Goal: Communication & Community: Participate in discussion

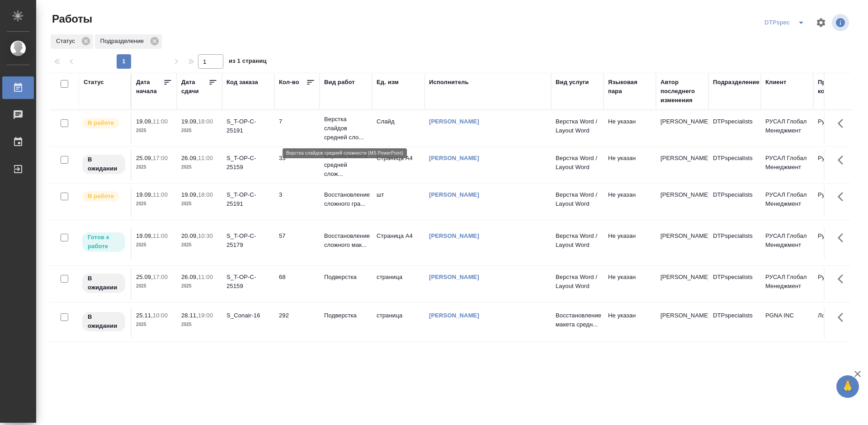
click at [346, 125] on p "Верстка слайдов средней сло..." at bounding box center [345, 128] width 43 height 27
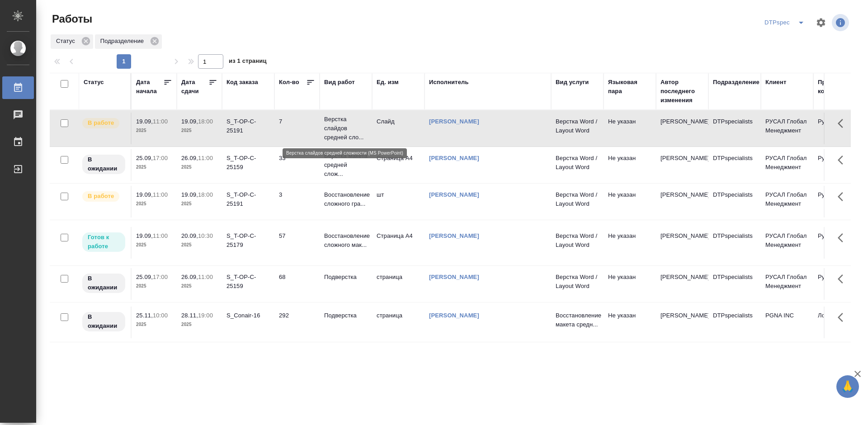
click at [346, 125] on p "Верстка слайдов средней сло..." at bounding box center [345, 128] width 43 height 27
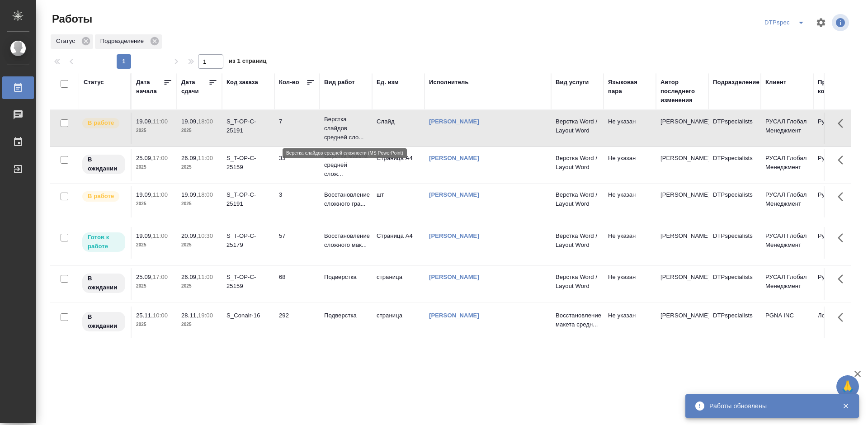
click at [331, 124] on p "Верстка слайдов средней сло..." at bounding box center [345, 128] width 43 height 27
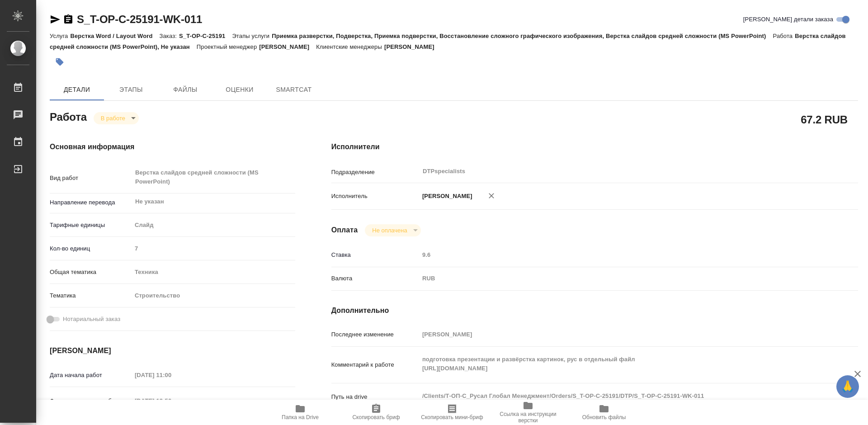
type textarea "x"
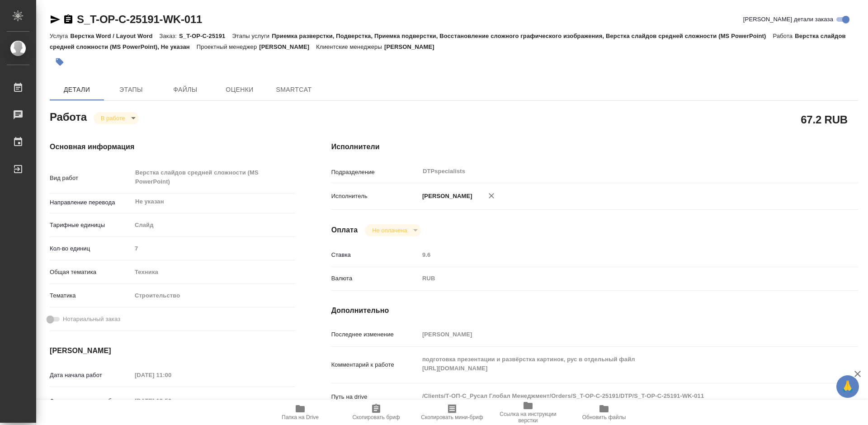
type textarea "x"
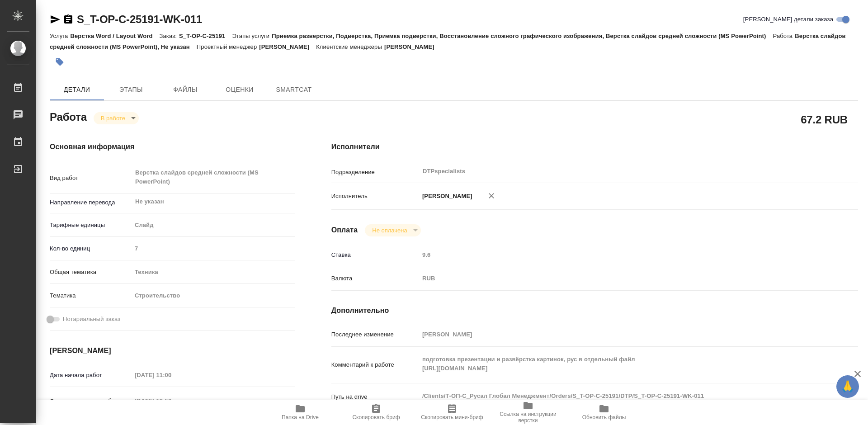
type textarea "x"
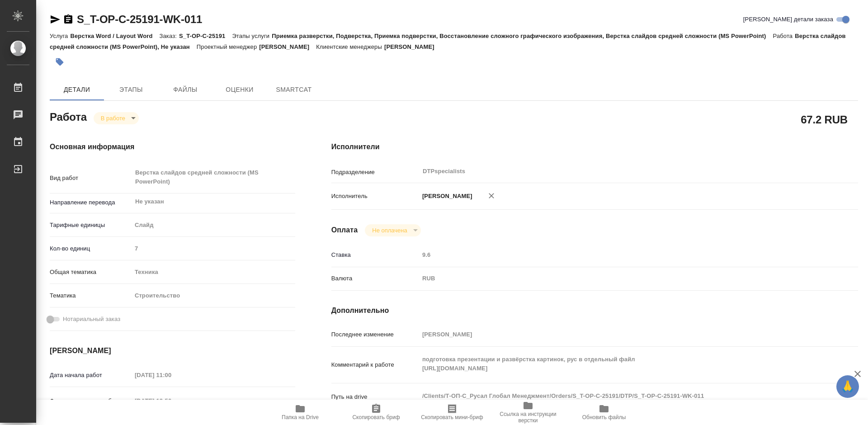
type textarea "x"
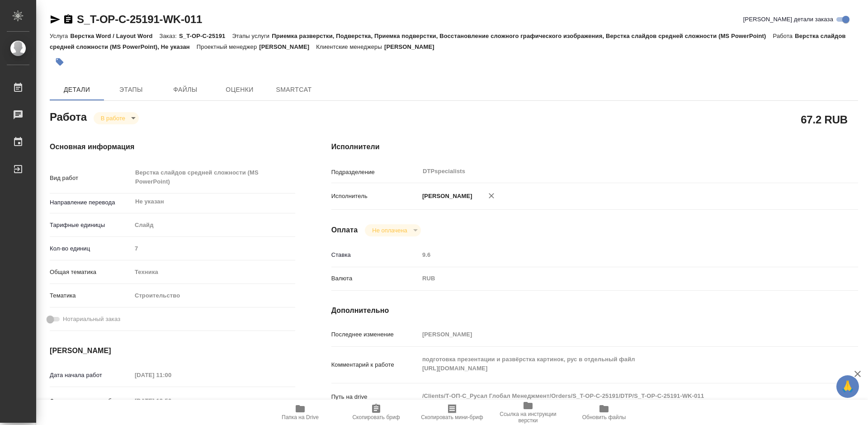
type textarea "x"
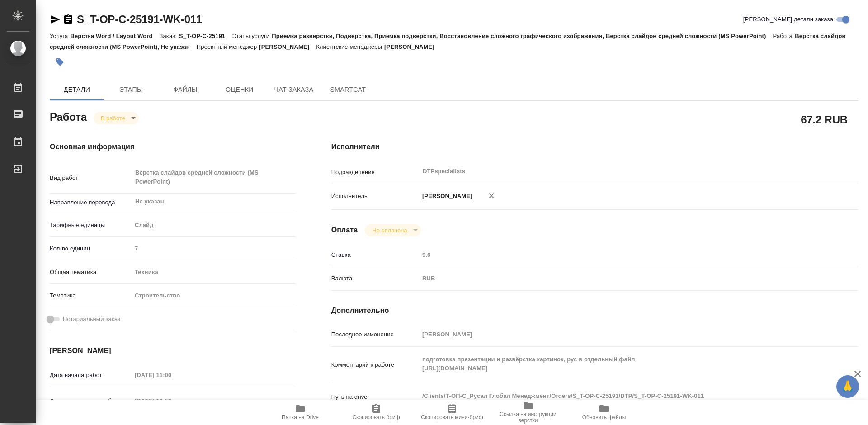
type textarea "x"
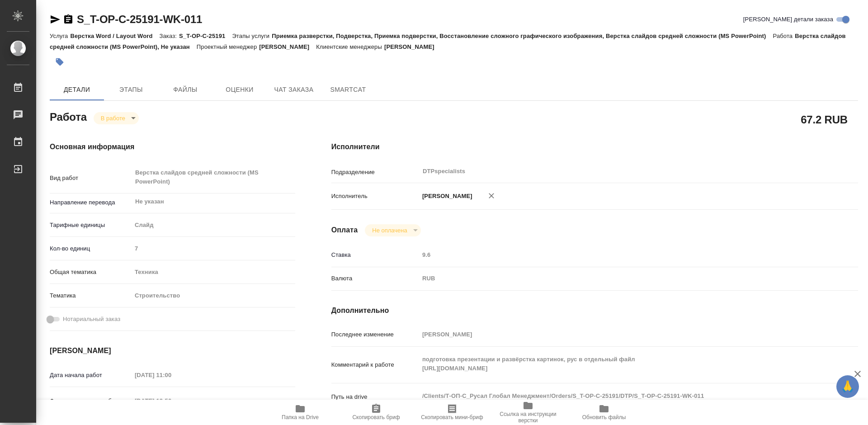
type textarea "x"
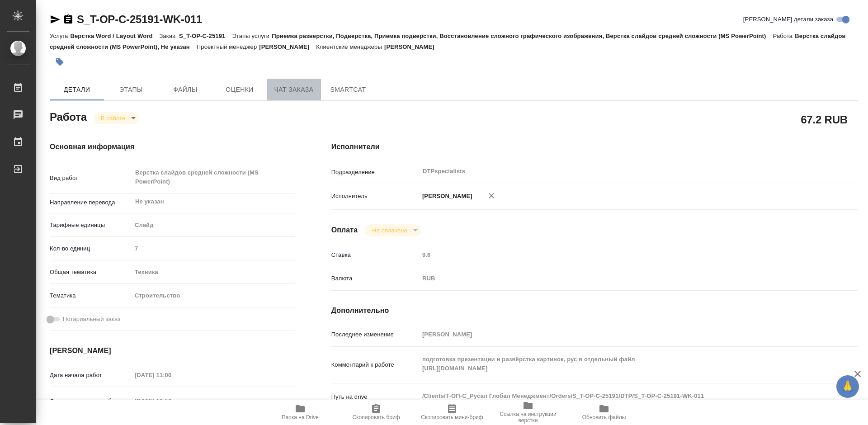
click at [302, 91] on span "Чат заказа" at bounding box center [293, 89] width 43 height 11
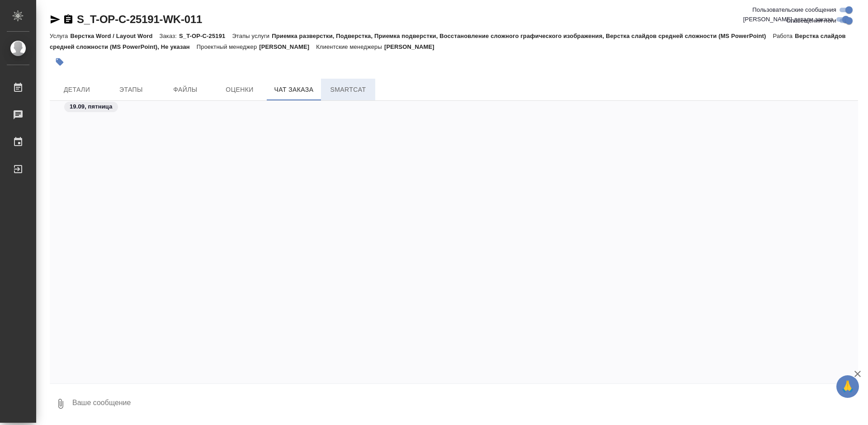
scroll to position [3569, 0]
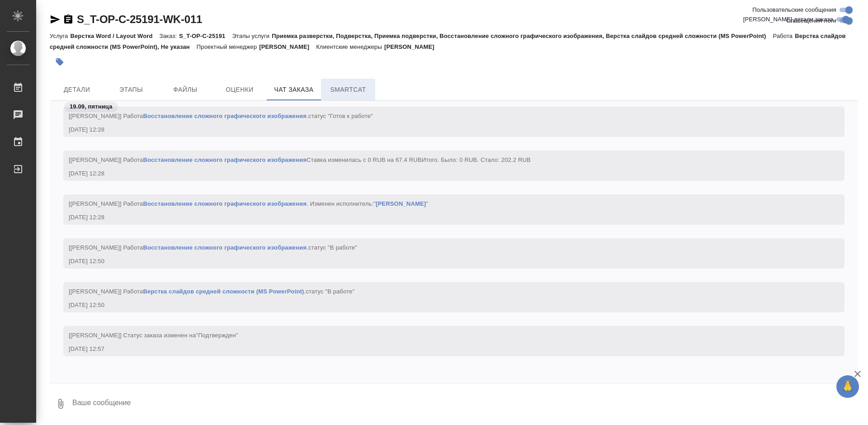
click at [353, 87] on span "SmartCat" at bounding box center [347, 89] width 43 height 11
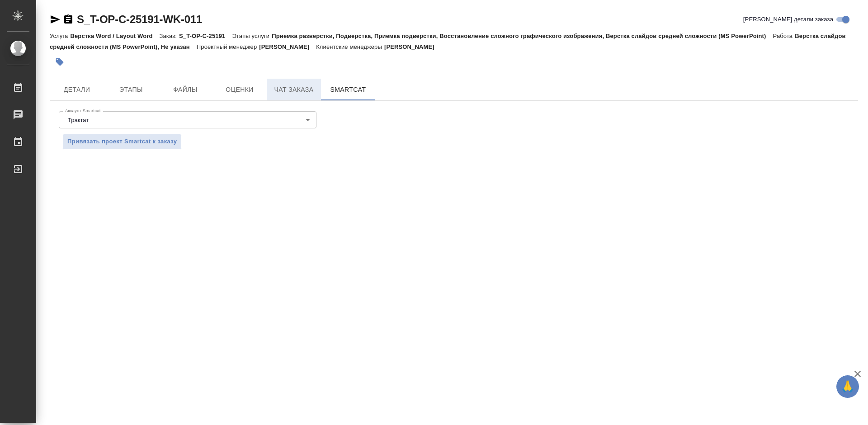
click at [285, 85] on span "Чат заказа" at bounding box center [293, 89] width 43 height 11
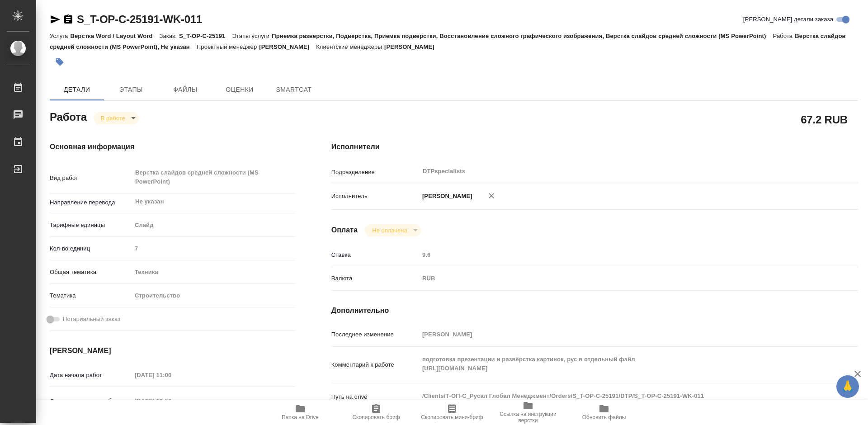
type textarea "x"
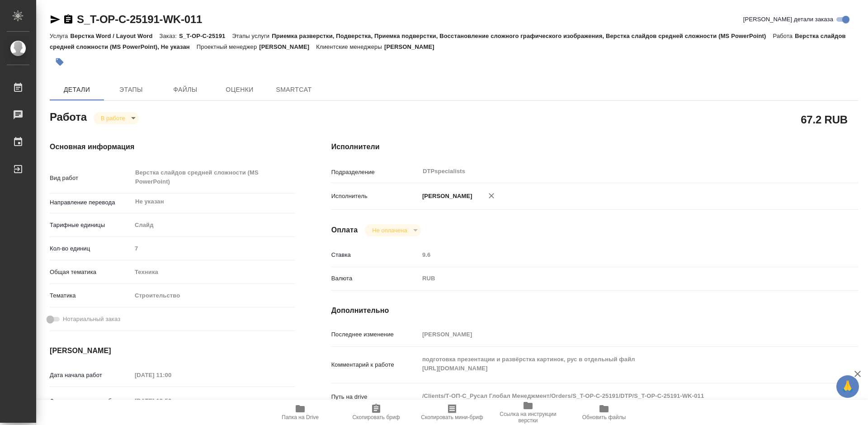
type textarea "x"
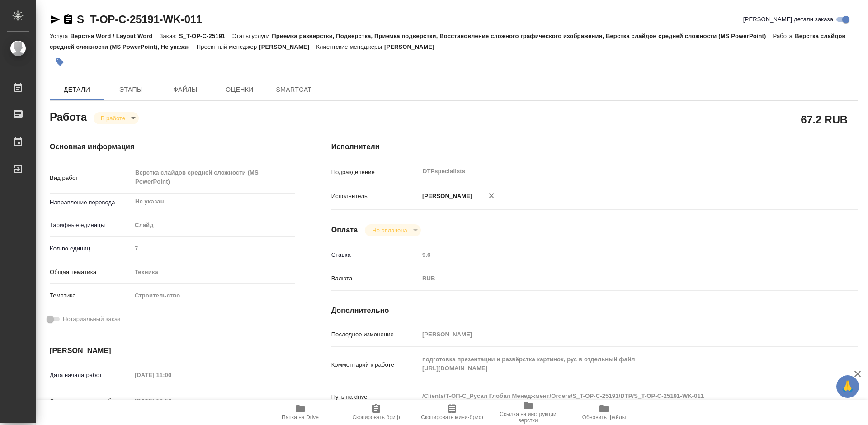
type textarea "x"
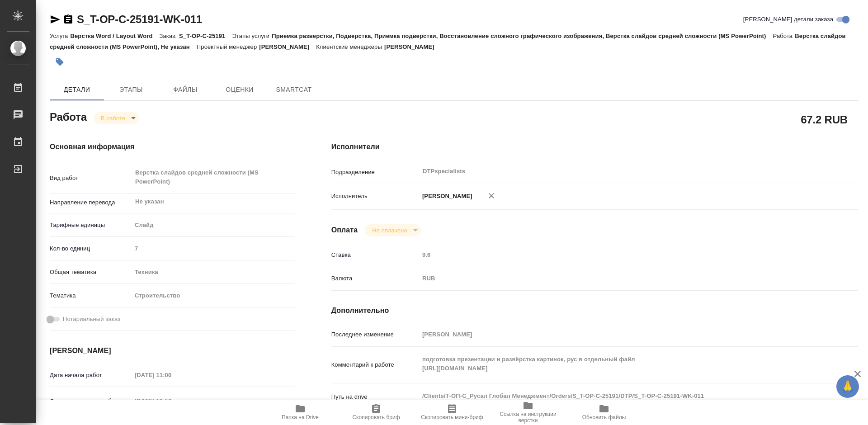
type textarea "x"
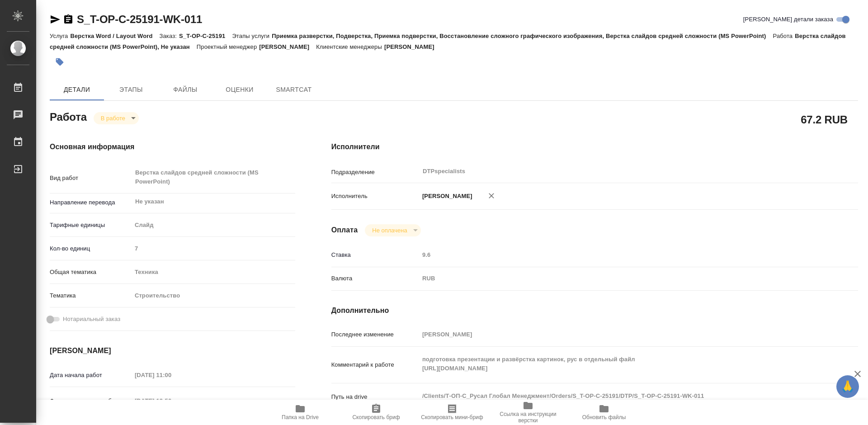
type textarea "x"
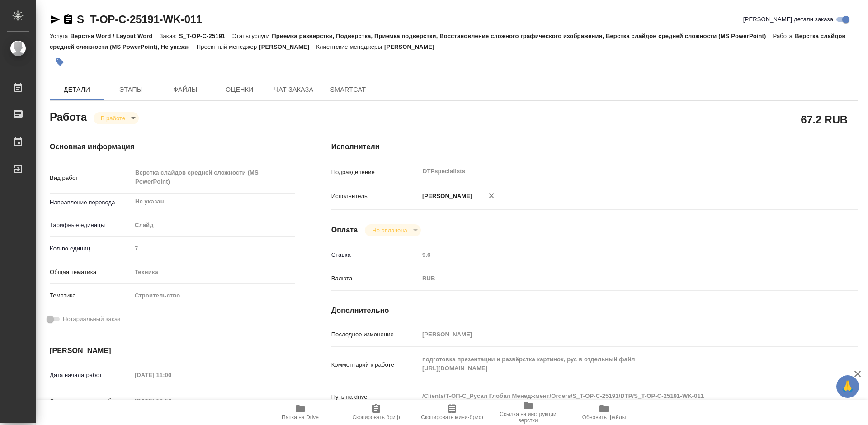
click at [301, 414] on icon "button" at bounding box center [300, 408] width 11 height 11
type textarea "x"
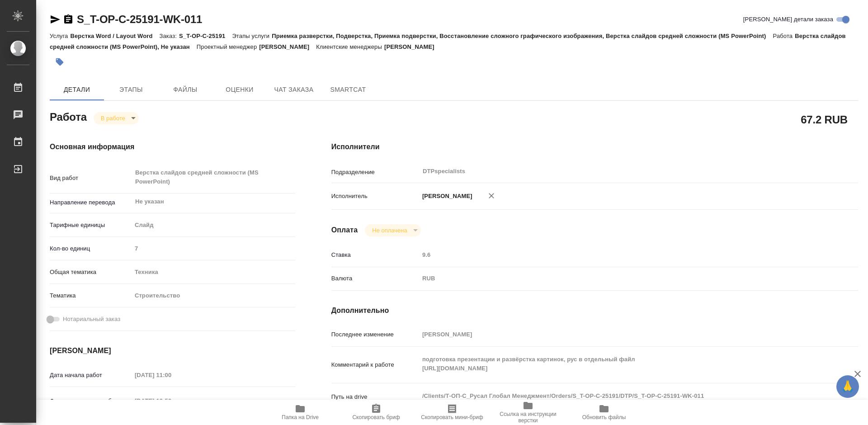
type textarea "x"
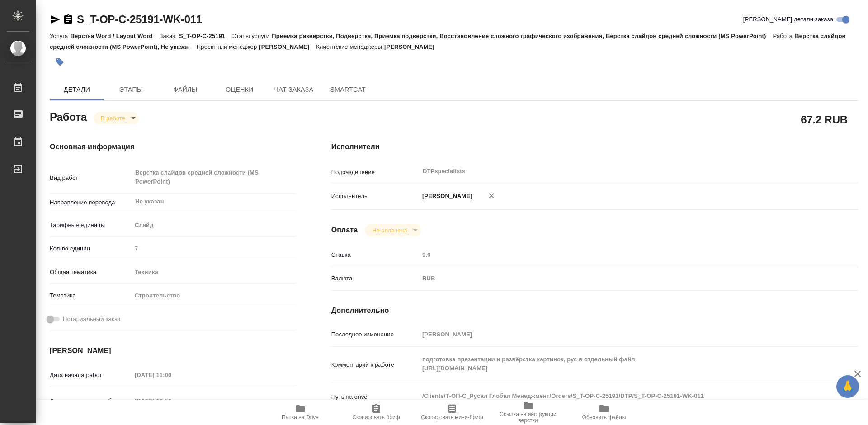
type textarea "x"
